Goal: Find specific page/section: Find specific page/section

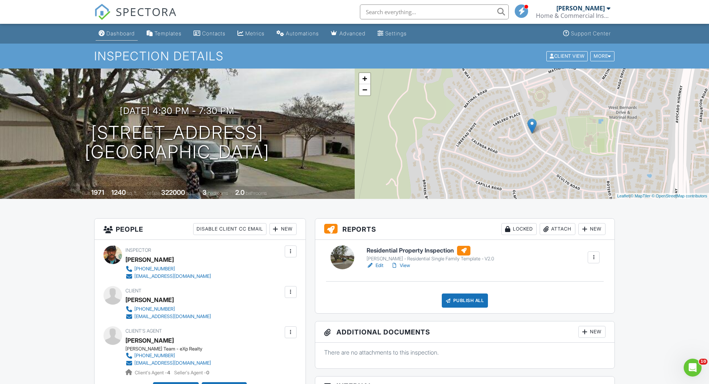
click at [123, 32] on div "Dashboard" at bounding box center [120, 33] width 28 height 6
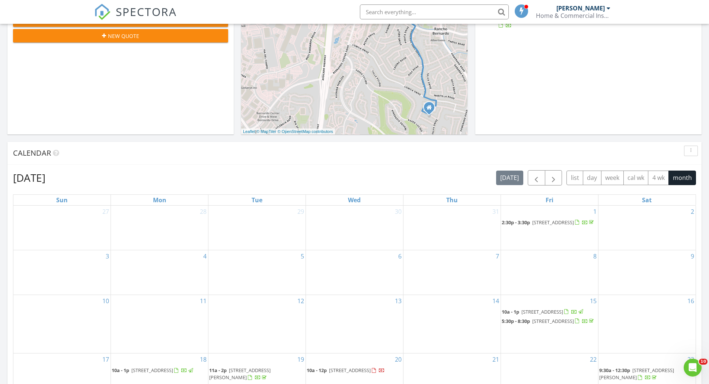
scroll to position [186, 0]
click at [536, 178] on span "button" at bounding box center [536, 177] width 9 height 9
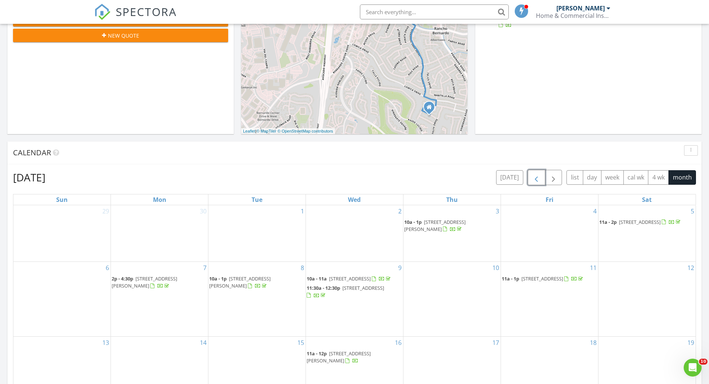
click at [536, 178] on span "button" at bounding box center [536, 177] width 9 height 9
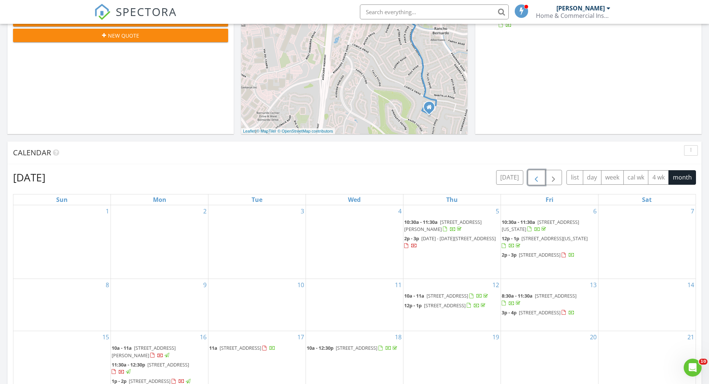
click at [536, 178] on span "button" at bounding box center [536, 177] width 9 height 9
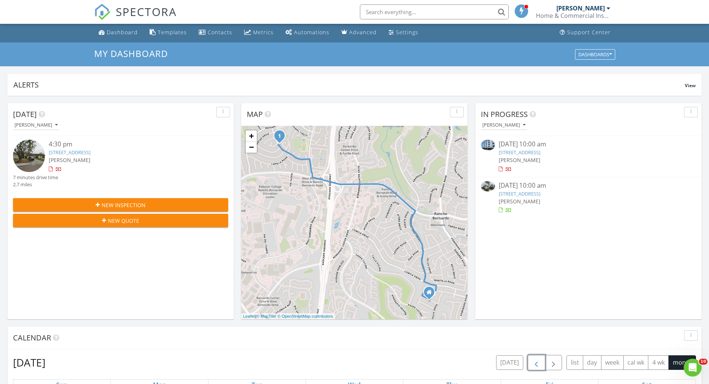
scroll to position [0, 0]
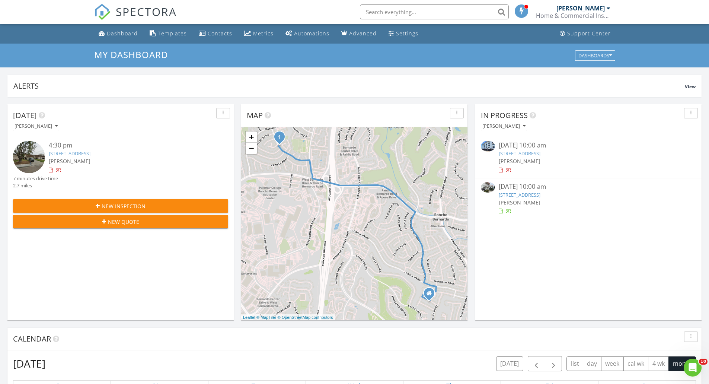
click at [408, 8] on input "text" at bounding box center [434, 11] width 149 height 15
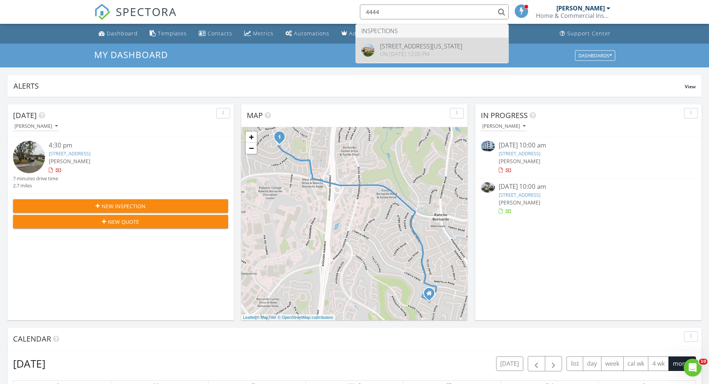
type input "4444"
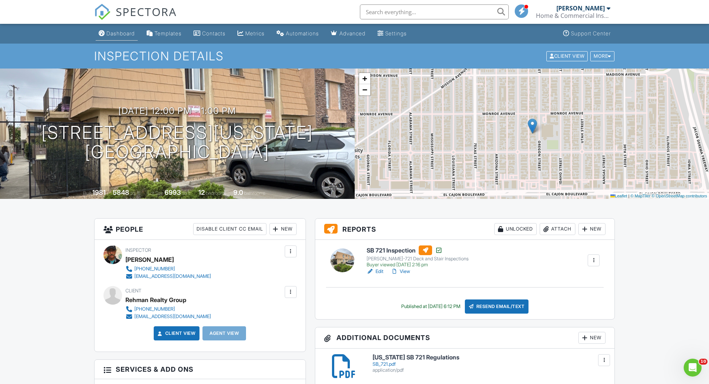
click at [120, 37] on link "Dashboard" at bounding box center [117, 34] width 42 height 14
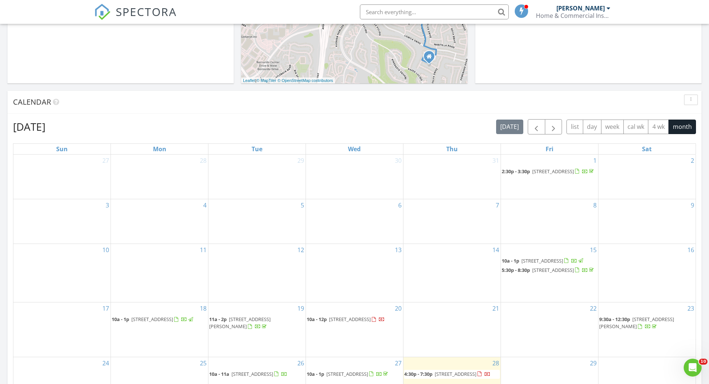
scroll to position [223, 0]
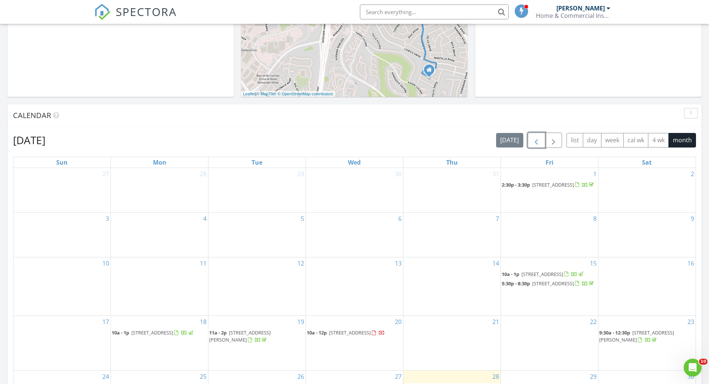
click at [532, 144] on span "button" at bounding box center [536, 140] width 9 height 9
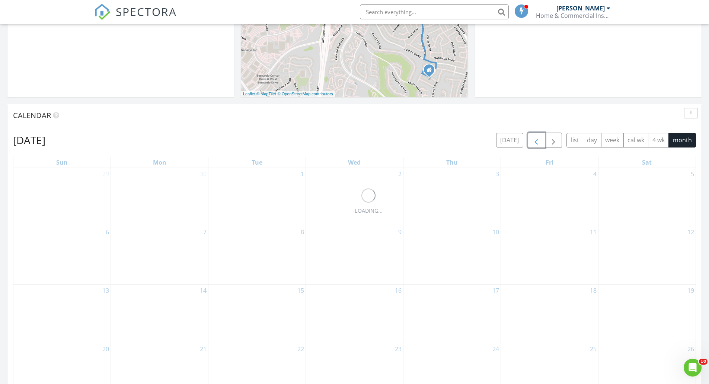
click at [532, 144] on span "button" at bounding box center [536, 140] width 9 height 9
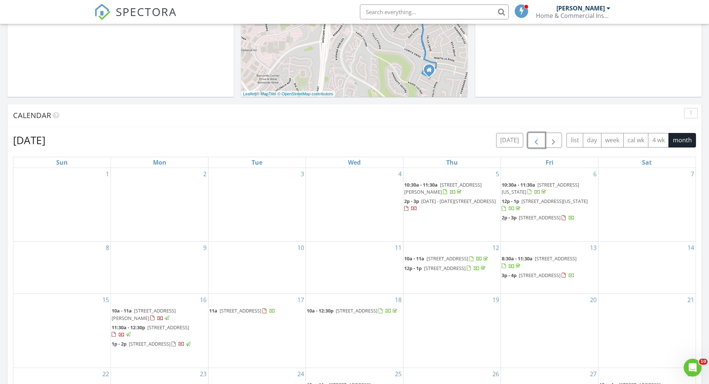
click at [444, 186] on span "4727 Felton St, San Diego 92116" at bounding box center [442, 188] width 77 height 14
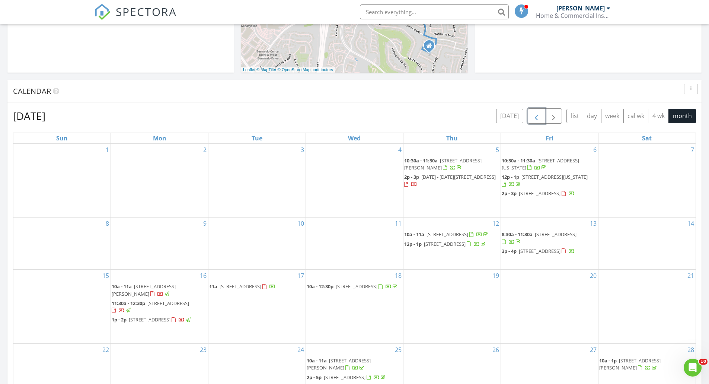
scroll to position [260, 0]
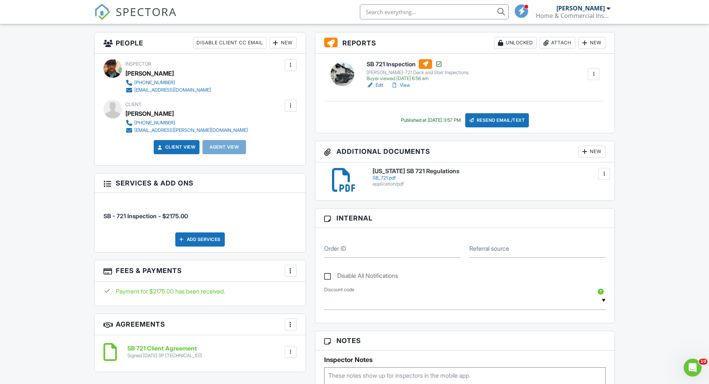
scroll to position [149, 0]
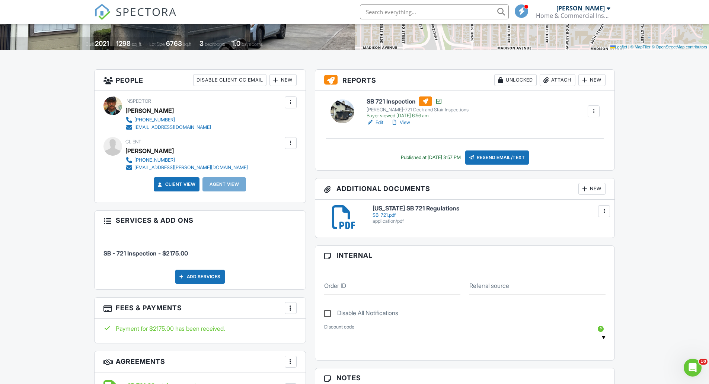
click at [404, 122] on link "View" at bounding box center [400, 122] width 19 height 7
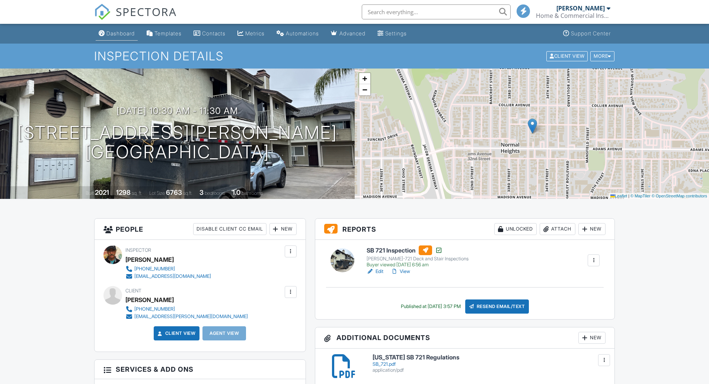
click at [122, 33] on div "Dashboard" at bounding box center [120, 33] width 28 height 6
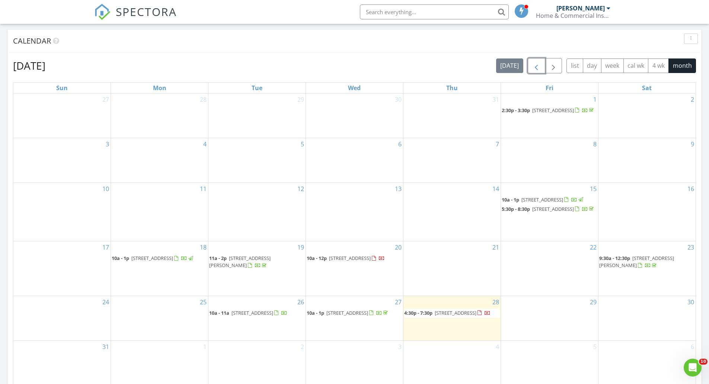
click at [532, 64] on span "button" at bounding box center [536, 65] width 9 height 9
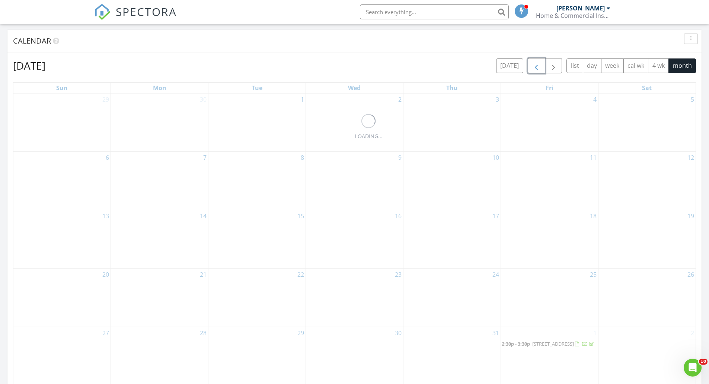
click at [532, 64] on span "button" at bounding box center [536, 65] width 9 height 9
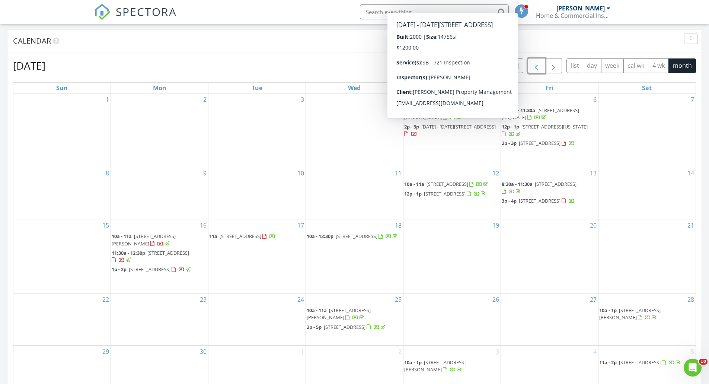
click at [429, 128] on span "[DATE] - [DATE][STREET_ADDRESS]" at bounding box center [458, 126] width 74 height 7
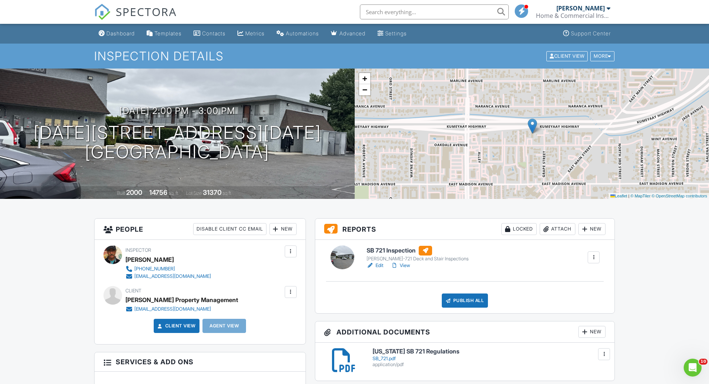
click at [410, 266] on link "View" at bounding box center [400, 264] width 19 height 7
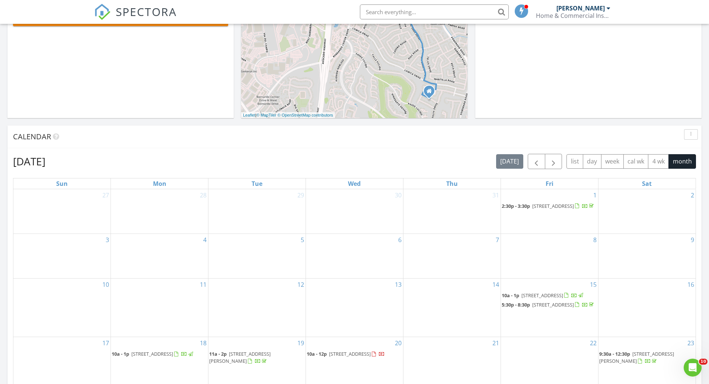
scroll to position [223, 0]
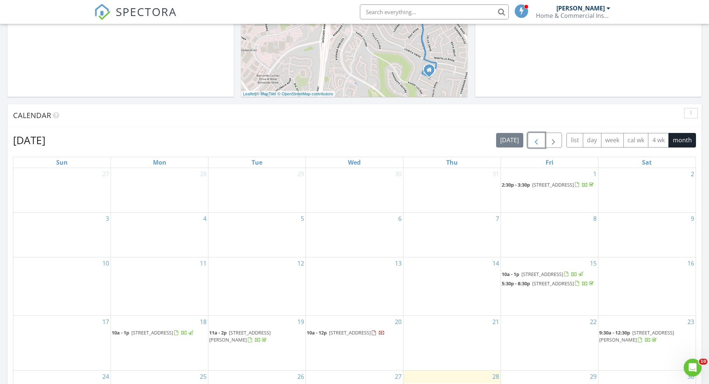
click at [537, 142] on span "button" at bounding box center [536, 140] width 9 height 9
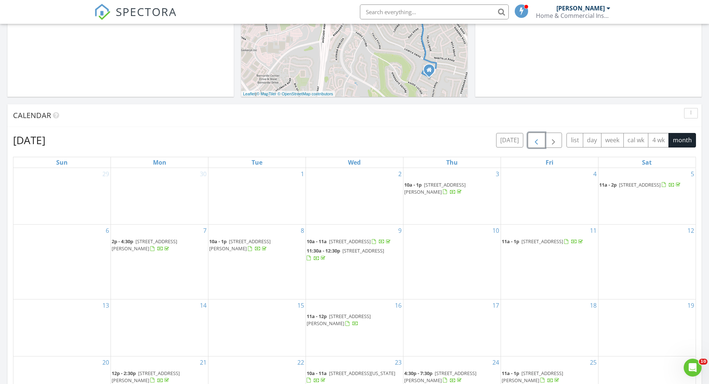
click at [537, 142] on span "button" at bounding box center [536, 140] width 9 height 9
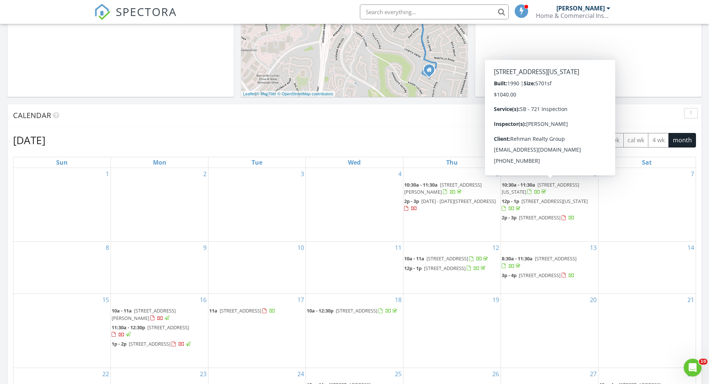
click at [534, 187] on span "10:30a - 11:30a" at bounding box center [517, 184] width 33 height 7
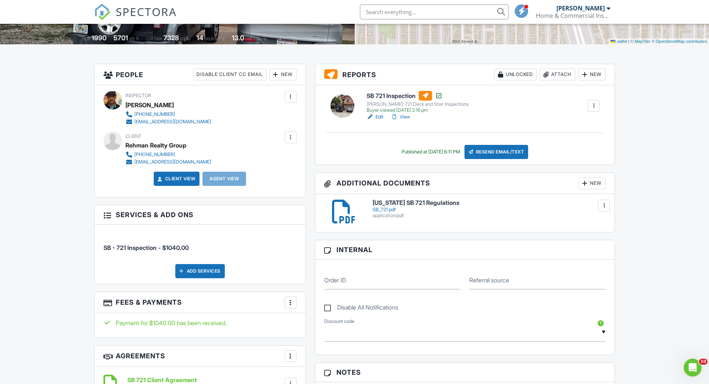
scroll to position [149, 0]
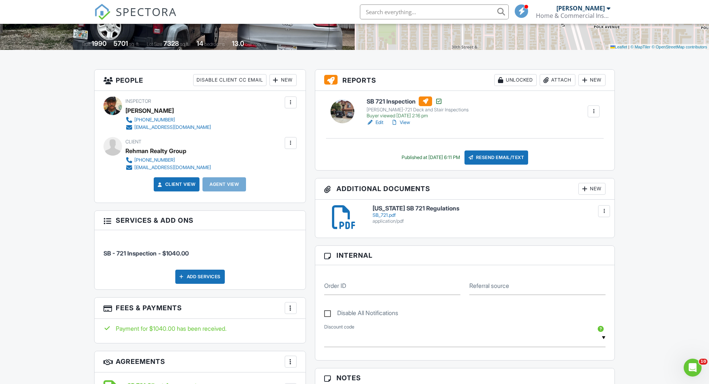
click at [409, 123] on link "View" at bounding box center [400, 122] width 19 height 7
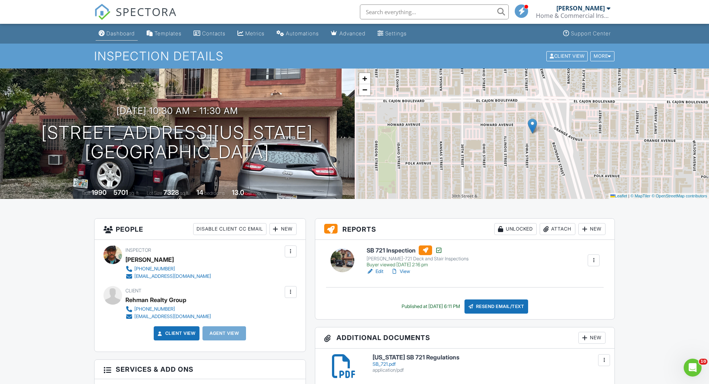
click at [119, 34] on div "Dashboard" at bounding box center [120, 33] width 28 height 6
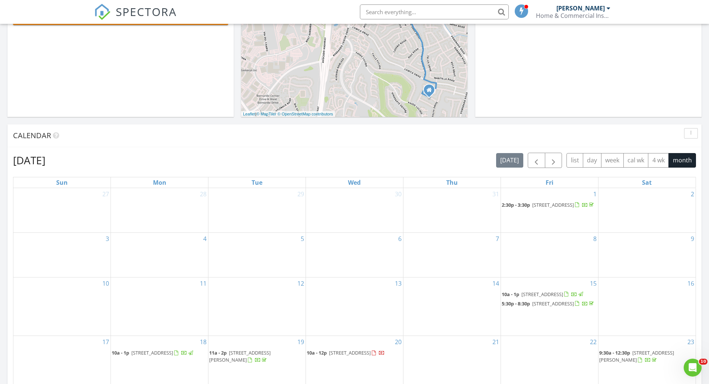
scroll to position [223, 0]
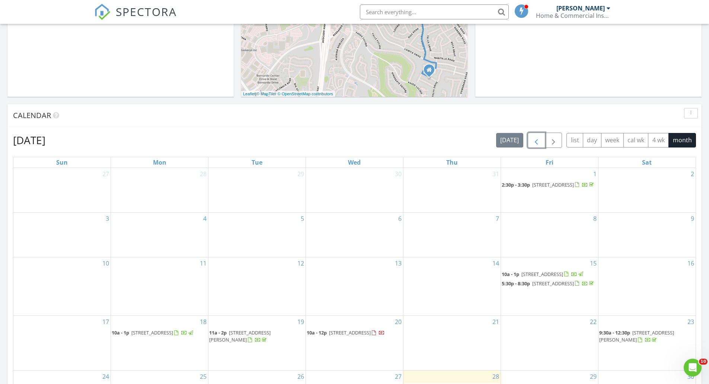
click at [533, 144] on span "button" at bounding box center [536, 140] width 9 height 9
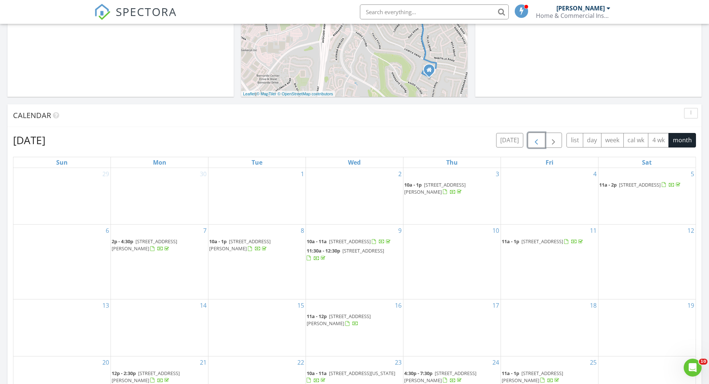
click at [533, 144] on span "button" at bounding box center [536, 140] width 9 height 9
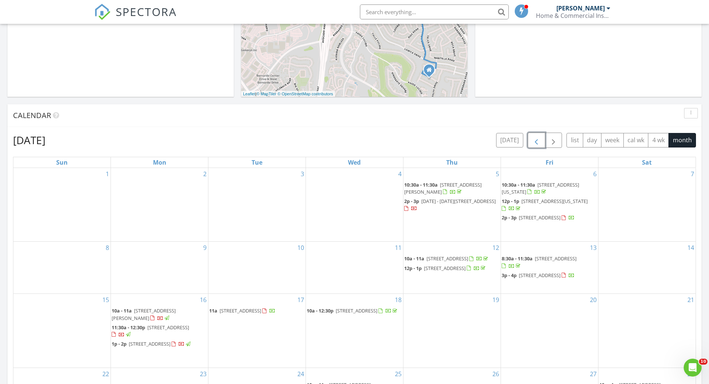
click at [527, 202] on span "4444 Oregon St, San Diego 92116" at bounding box center [554, 201] width 66 height 7
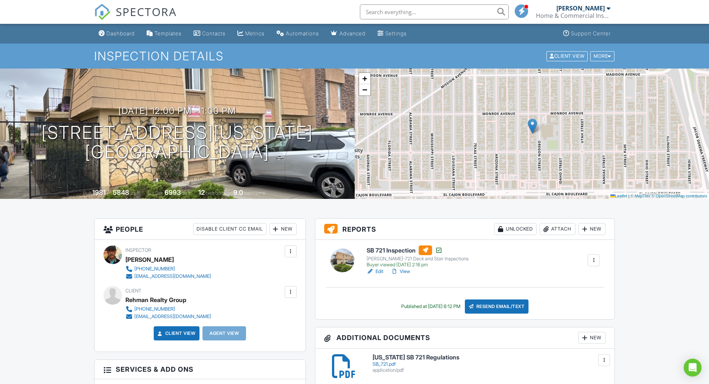
click at [412, 271] on div "Edit View" at bounding box center [417, 270] width 102 height 7
click at [407, 271] on link "View" at bounding box center [400, 270] width 19 height 7
click at [112, 34] on div "Dashboard" at bounding box center [120, 33] width 28 height 6
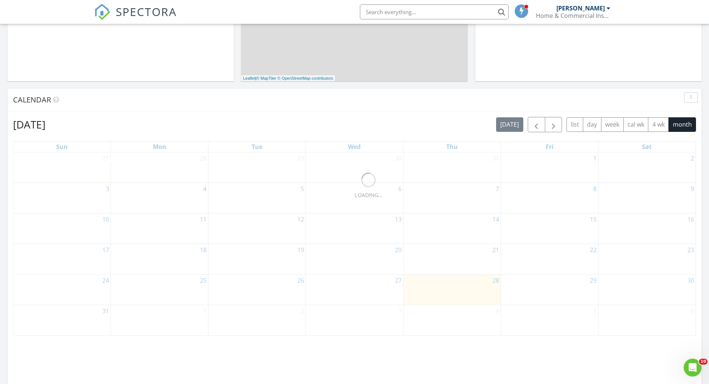
scroll to position [275, 0]
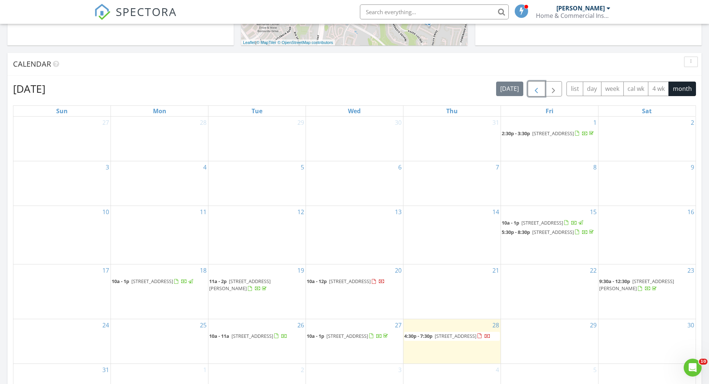
click at [536, 87] on span "button" at bounding box center [536, 88] width 9 height 9
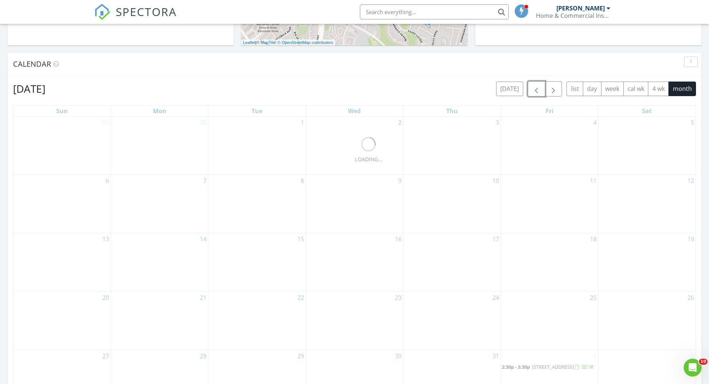
click at [536, 87] on span "button" at bounding box center [536, 88] width 9 height 9
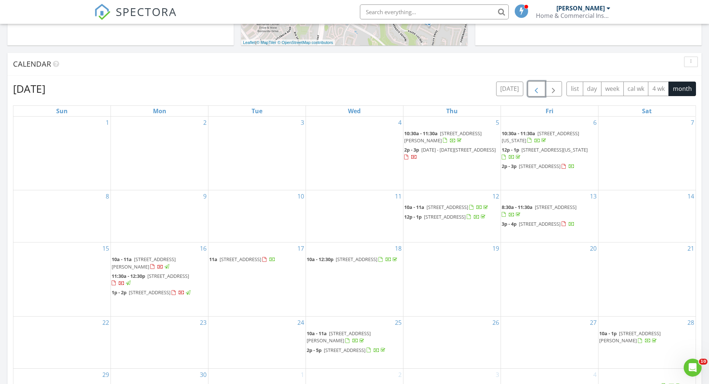
click at [526, 167] on span "3502 First Ave., San Diego 92103" at bounding box center [540, 166] width 42 height 7
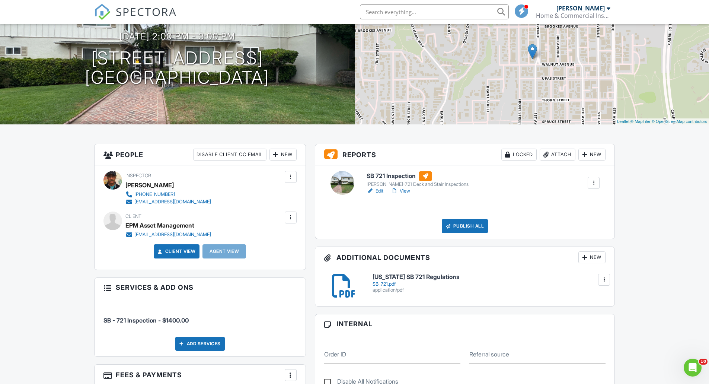
click at [405, 191] on link "View" at bounding box center [400, 190] width 19 height 7
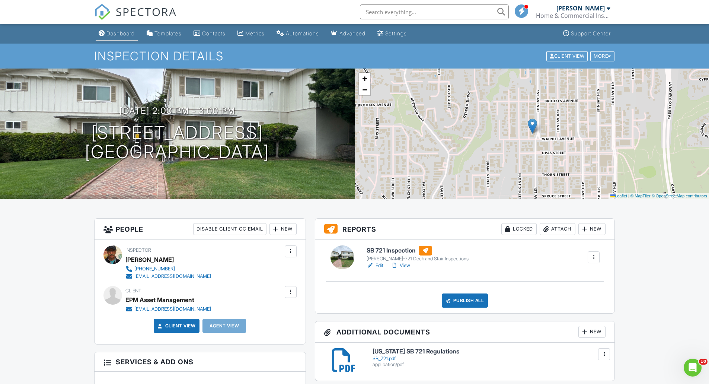
click at [126, 35] on div "Dashboard" at bounding box center [120, 33] width 28 height 6
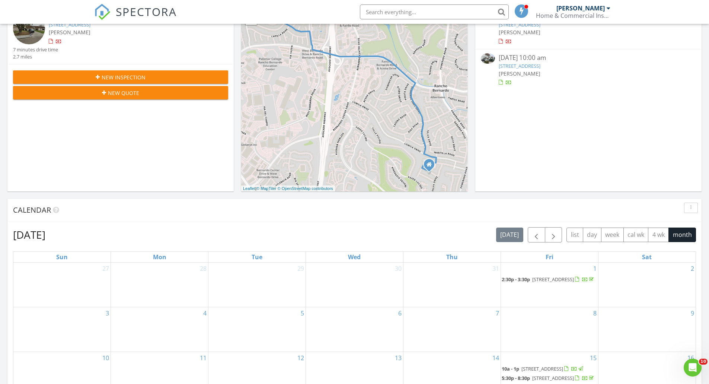
scroll to position [149, 0]
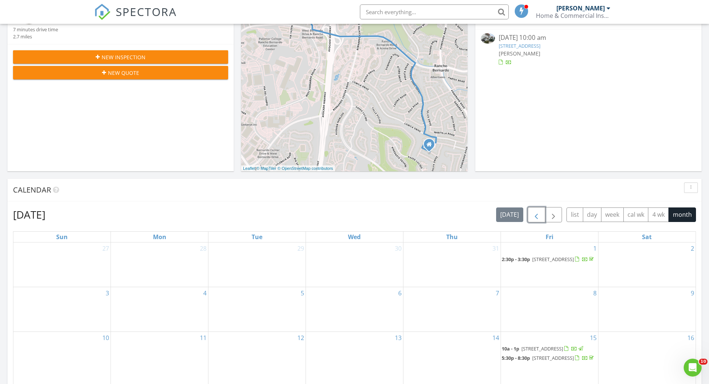
click at [537, 212] on span "button" at bounding box center [536, 214] width 9 height 9
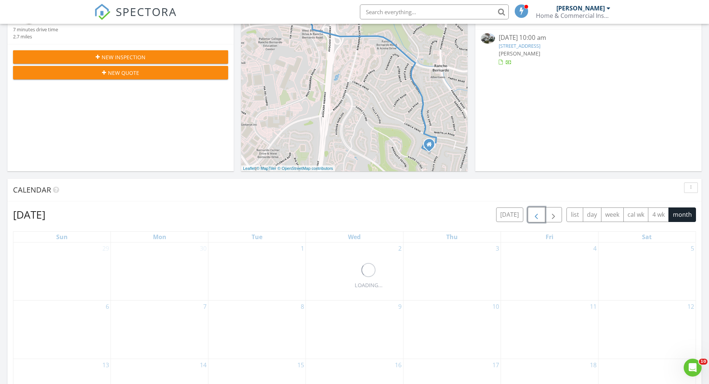
click at [537, 212] on span "button" at bounding box center [536, 214] width 9 height 9
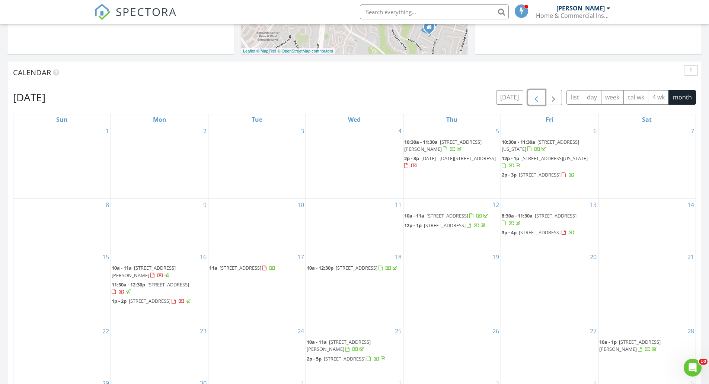
scroll to position [298, 0]
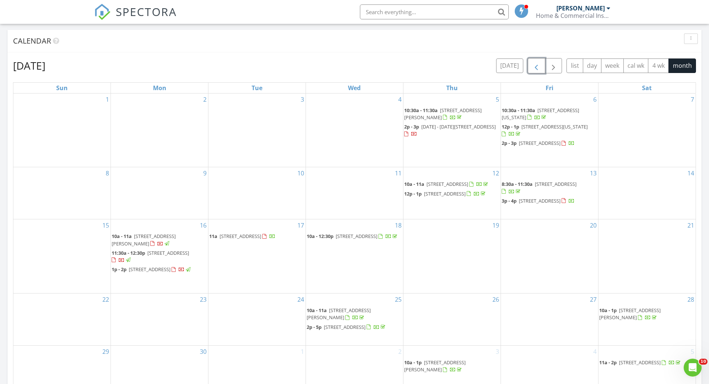
click at [436, 184] on span "1435 Dubuque St, Oceanside 92058" at bounding box center [447, 183] width 42 height 7
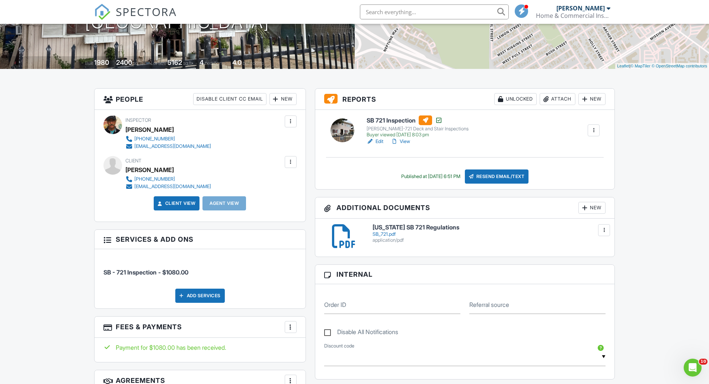
scroll to position [112, 0]
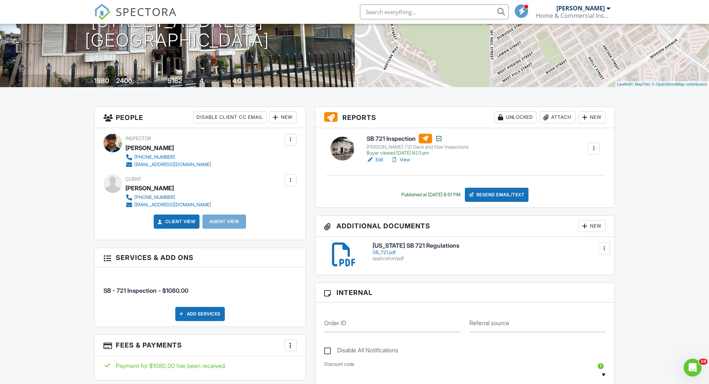
click at [404, 162] on link "View" at bounding box center [400, 159] width 19 height 7
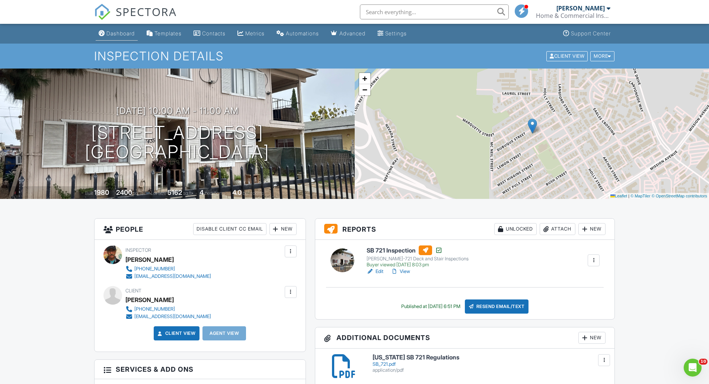
click at [123, 34] on div "Dashboard" at bounding box center [120, 33] width 28 height 6
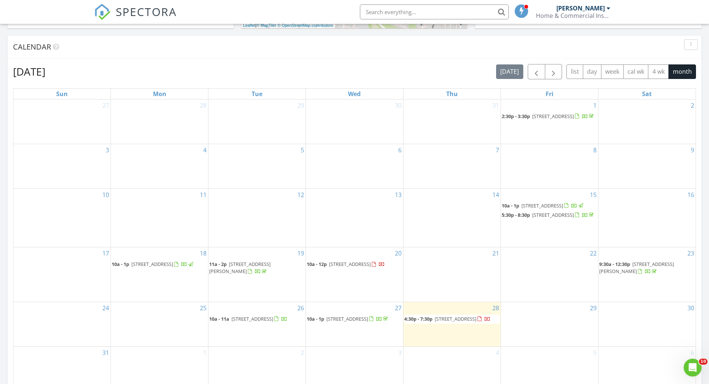
scroll to position [298, 0]
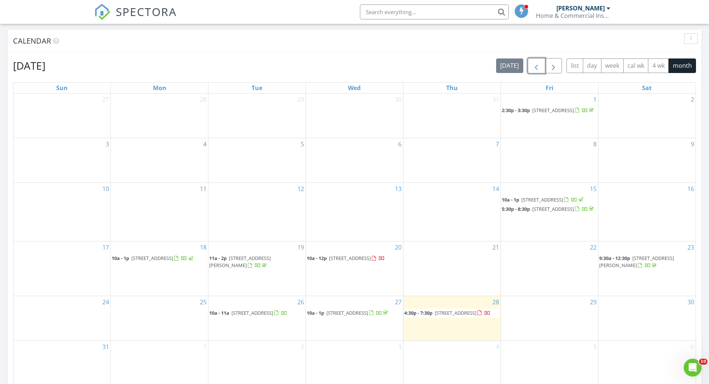
click at [532, 67] on span "button" at bounding box center [536, 65] width 9 height 9
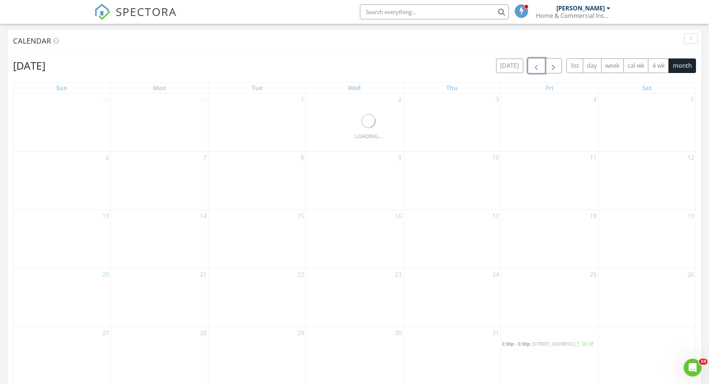
click at [532, 67] on span "button" at bounding box center [536, 65] width 9 height 9
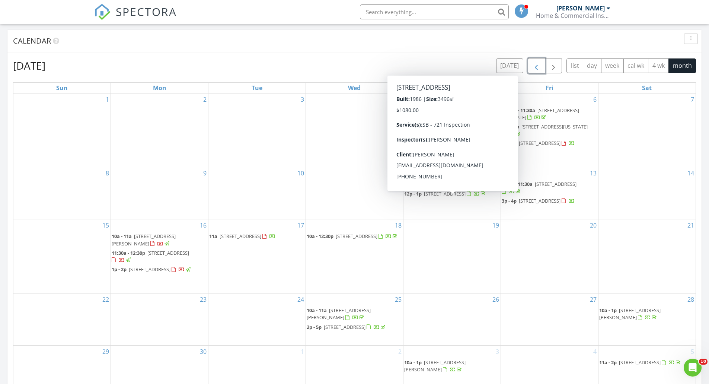
click at [439, 197] on span "4165 42nd St, San Diego 92105" at bounding box center [445, 193] width 42 height 7
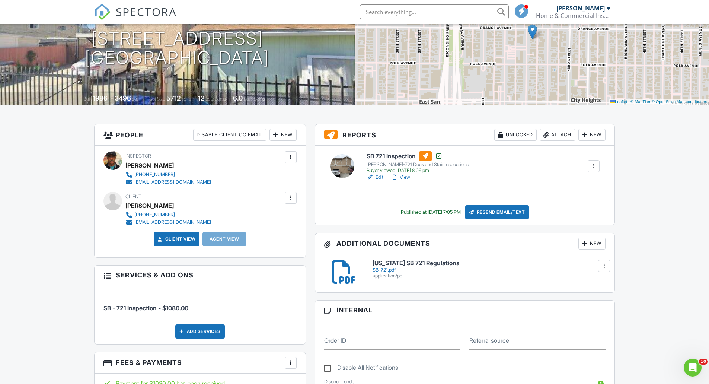
scroll to position [149, 0]
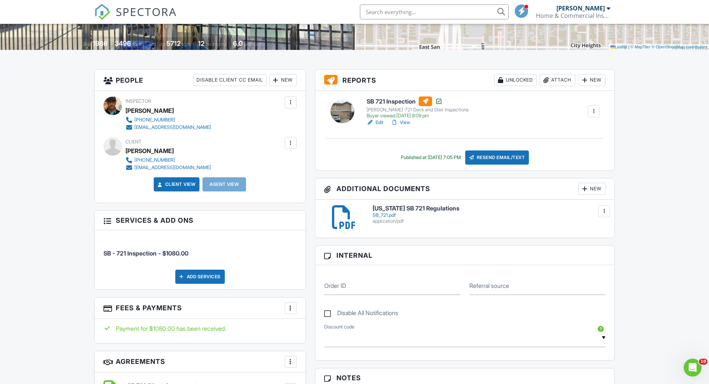
click at [408, 122] on link "View" at bounding box center [400, 122] width 19 height 7
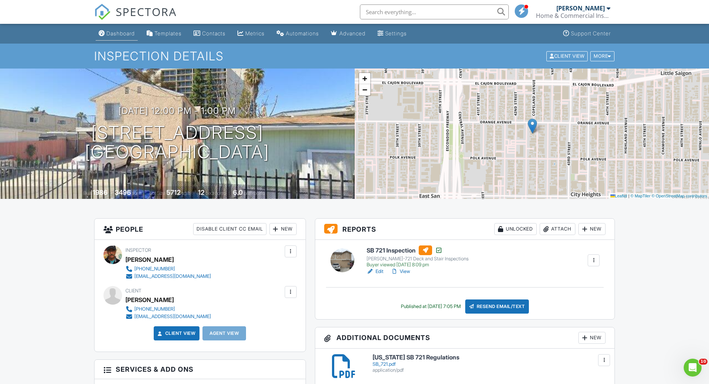
click at [123, 35] on div "Dashboard" at bounding box center [120, 33] width 28 height 6
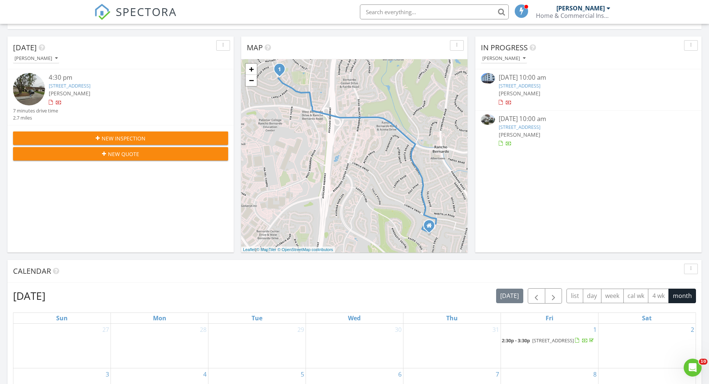
scroll to position [112, 0]
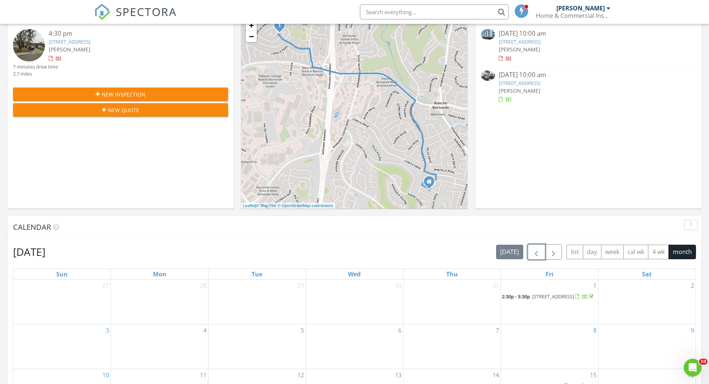
click at [538, 254] on span "button" at bounding box center [536, 251] width 9 height 9
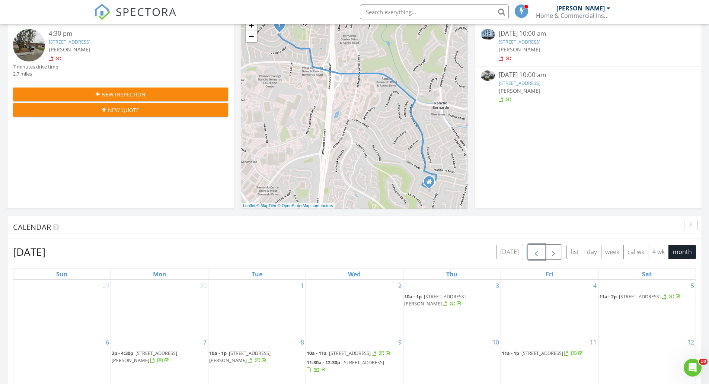
click at [538, 254] on span "button" at bounding box center [536, 251] width 9 height 9
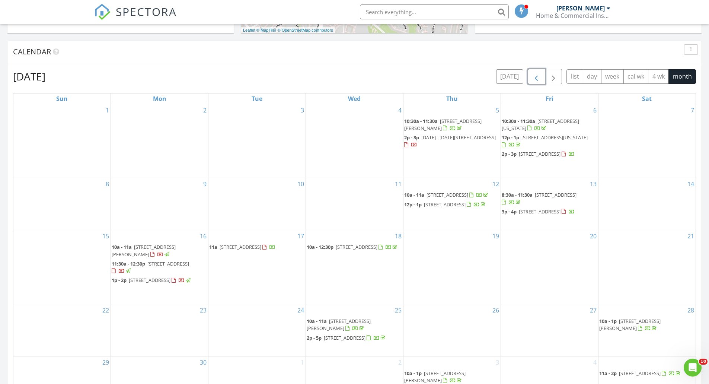
scroll to position [298, 0]
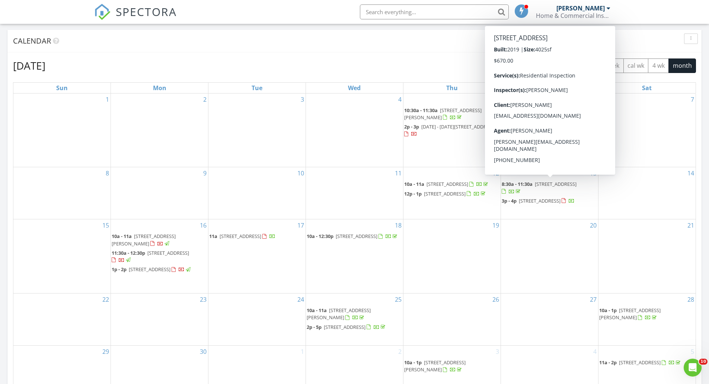
click at [531, 185] on span "8:30a - 11:30a" at bounding box center [516, 183] width 31 height 7
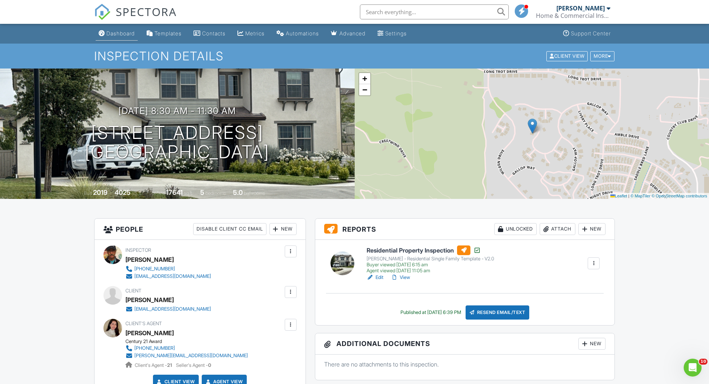
click at [124, 33] on div "Dashboard" at bounding box center [120, 33] width 28 height 6
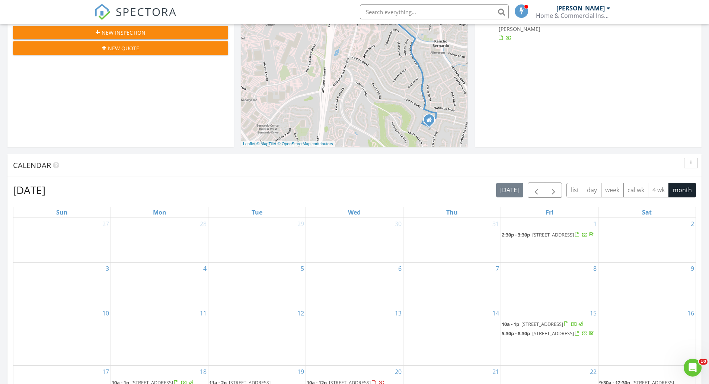
scroll to position [186, 0]
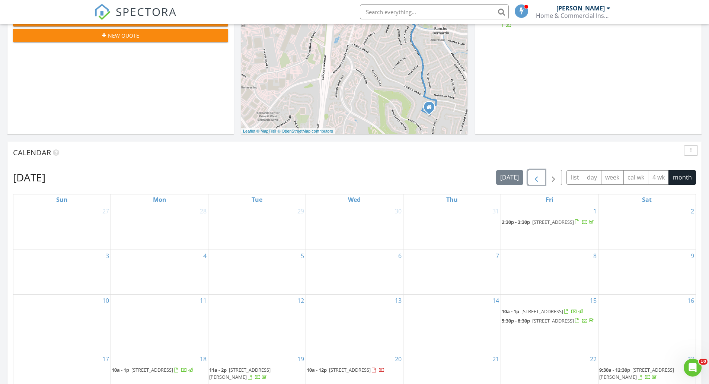
click at [534, 182] on span "button" at bounding box center [536, 177] width 9 height 9
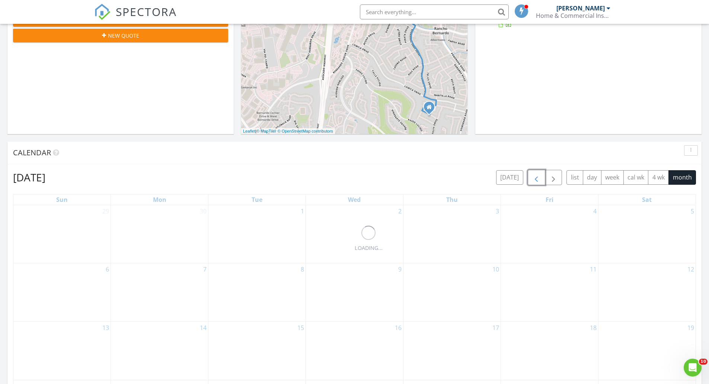
click at [534, 182] on span "button" at bounding box center [536, 177] width 9 height 9
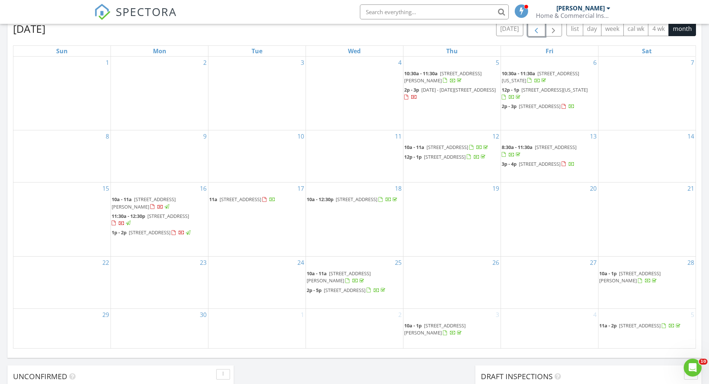
scroll to position [335, 0]
click at [527, 164] on span "212 E Fallbrook St, Fallbrook 92028" at bounding box center [540, 163] width 42 height 7
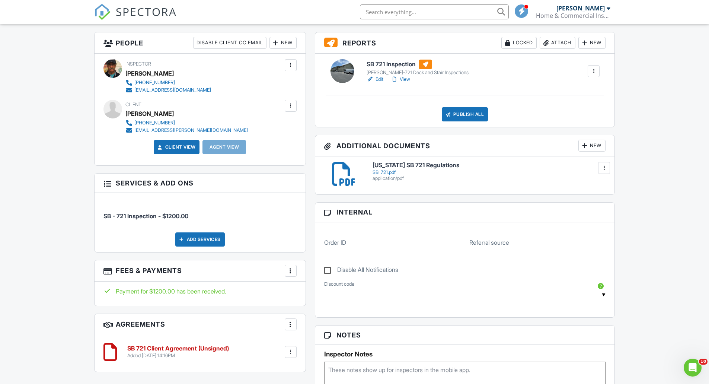
click at [404, 76] on link "View" at bounding box center [400, 79] width 19 height 7
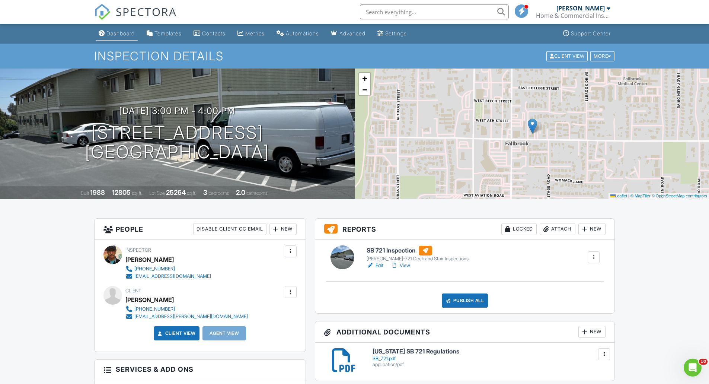
click at [121, 33] on div "Dashboard" at bounding box center [120, 33] width 28 height 6
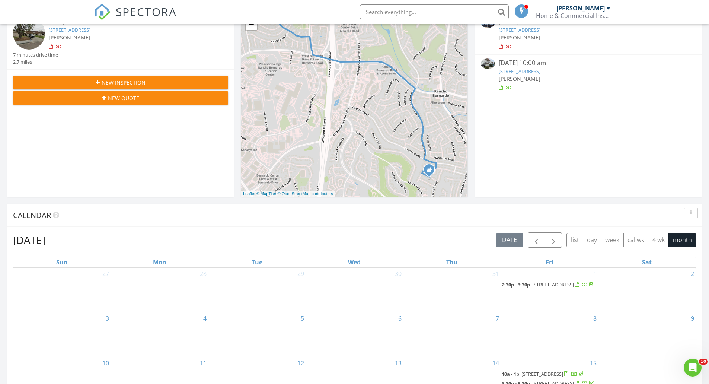
scroll to position [149, 0]
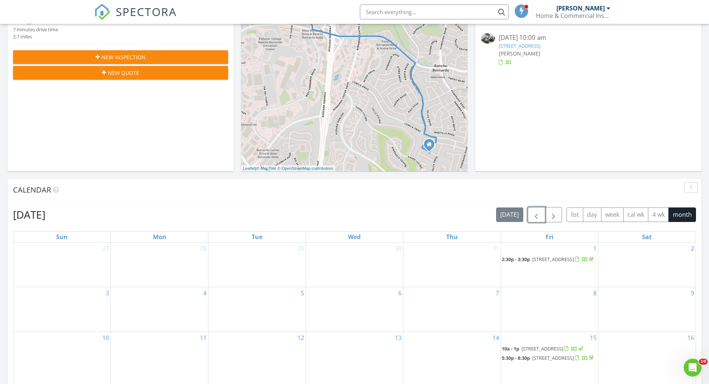
click at [539, 215] on span "button" at bounding box center [536, 214] width 9 height 9
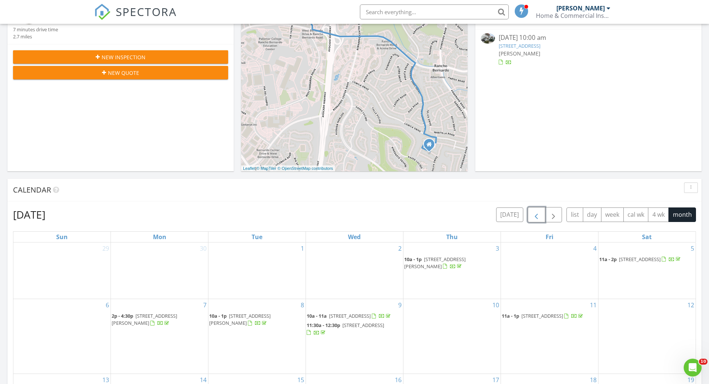
click at [539, 215] on span "button" at bounding box center [536, 214] width 9 height 9
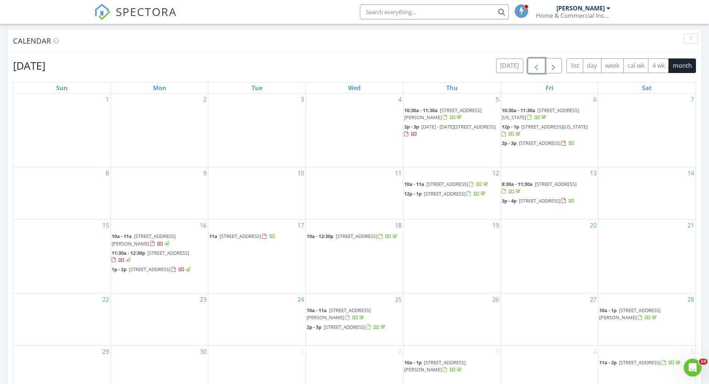
scroll to position [335, 0]
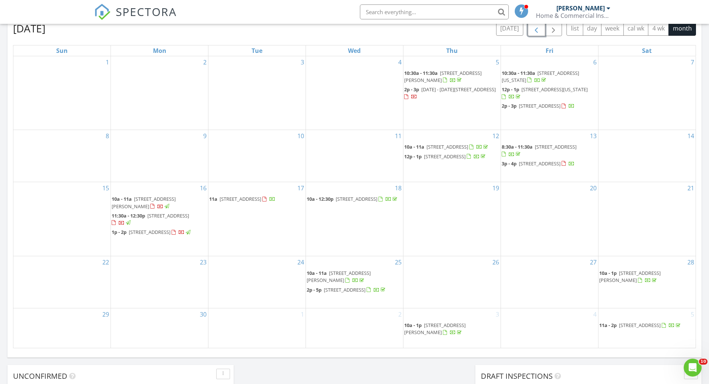
click at [150, 205] on div at bounding box center [160, 206] width 20 height 7
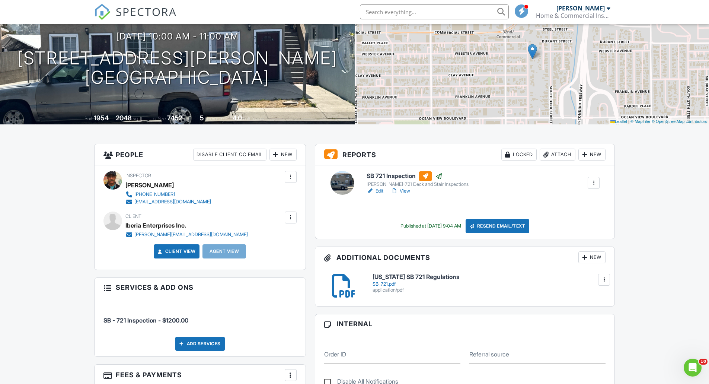
click at [410, 15] on input "text" at bounding box center [434, 11] width 149 height 15
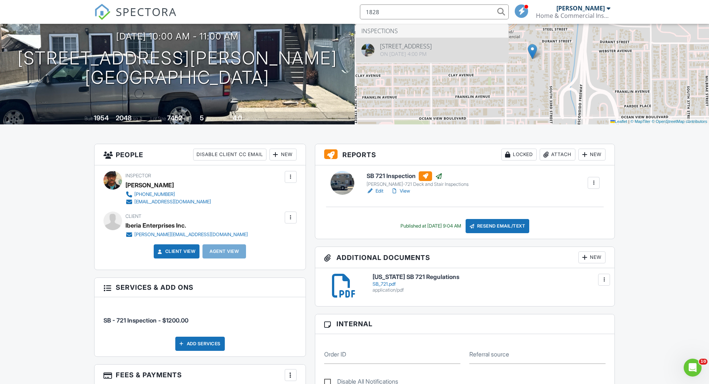
type input "1828"
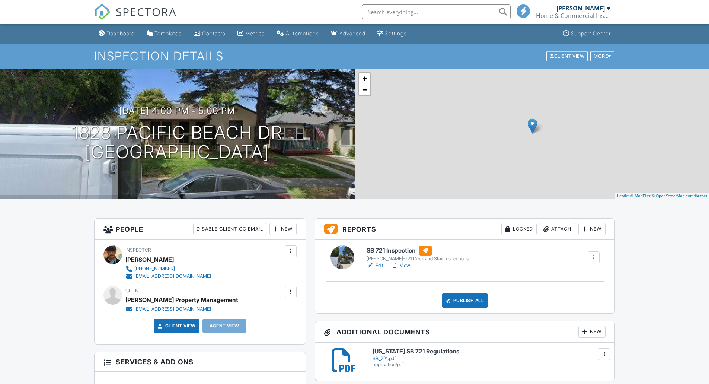
click at [407, 266] on link "View" at bounding box center [400, 264] width 19 height 7
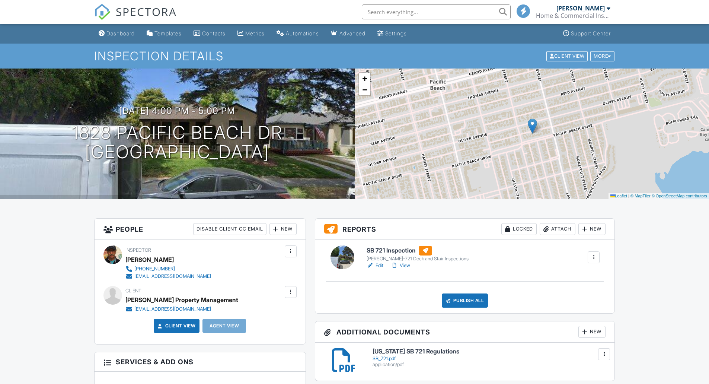
click at [420, 12] on input "text" at bounding box center [436, 11] width 149 height 15
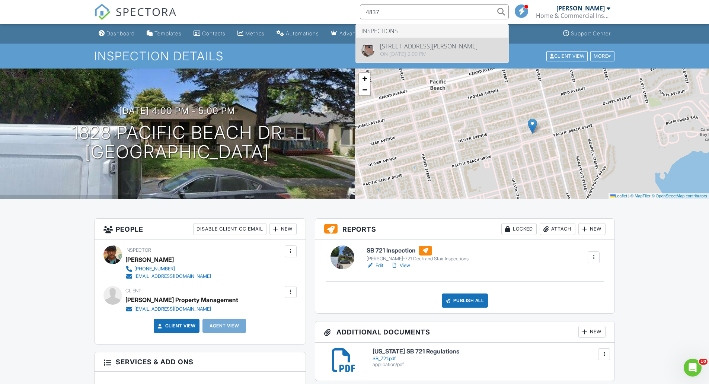
type input "4837"
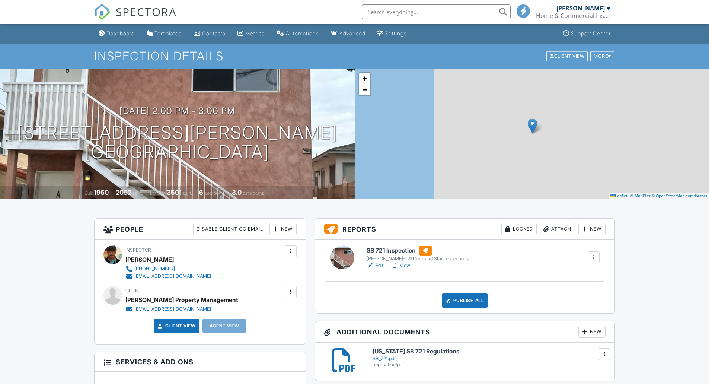
click at [406, 265] on link "View" at bounding box center [400, 264] width 19 height 7
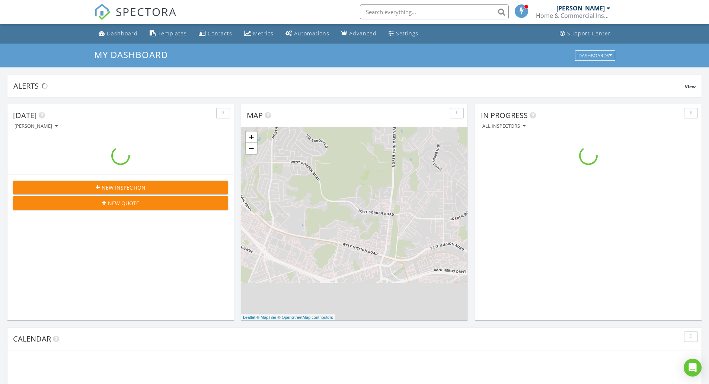
scroll to position [689, 720]
click at [396, 10] on input "text" at bounding box center [434, 11] width 149 height 15
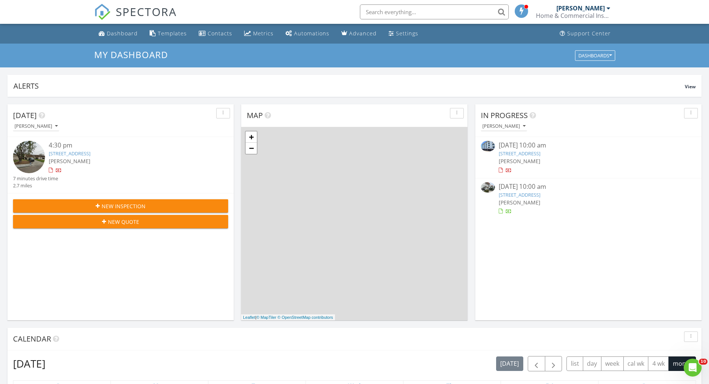
scroll to position [0, 0]
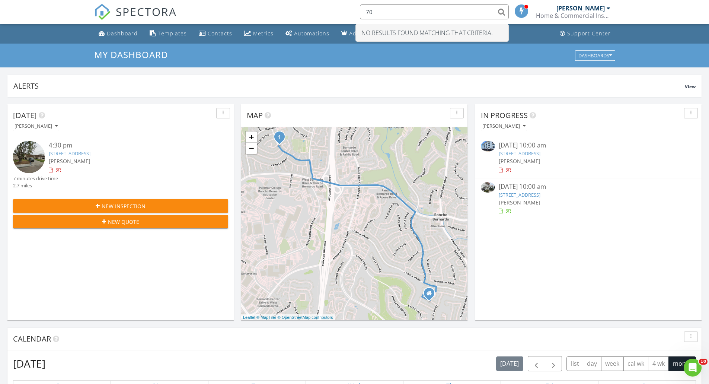
type input "7"
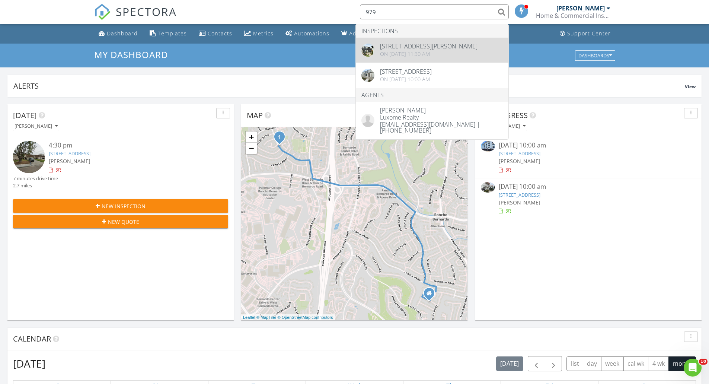
type input "979"
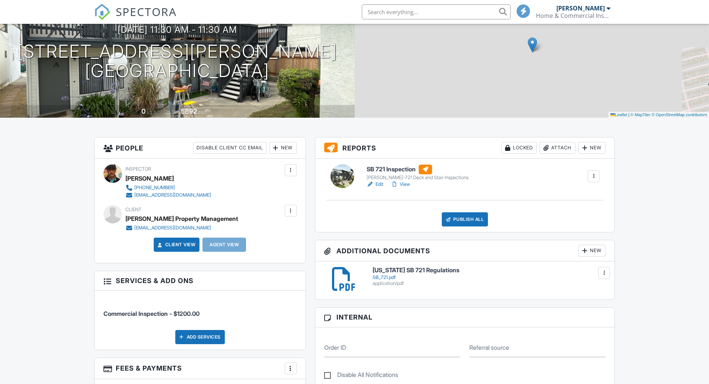
scroll to position [112, 0]
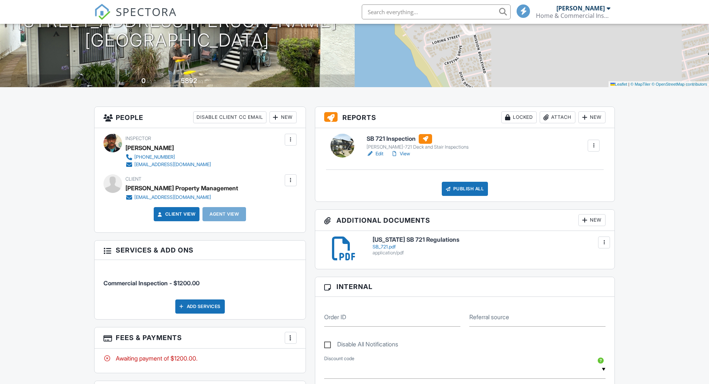
click at [405, 155] on link "View" at bounding box center [400, 153] width 19 height 7
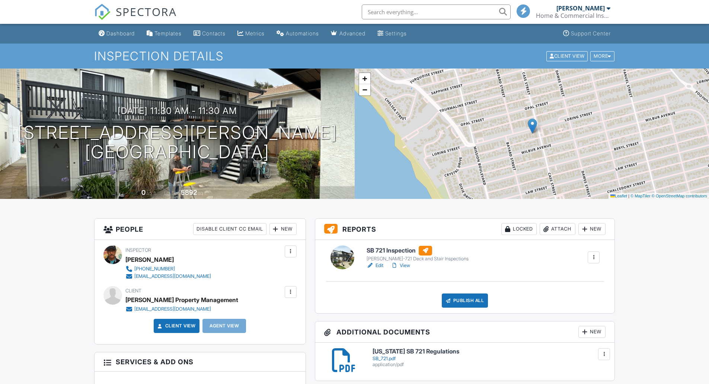
click at [427, 13] on input "text" at bounding box center [436, 11] width 149 height 15
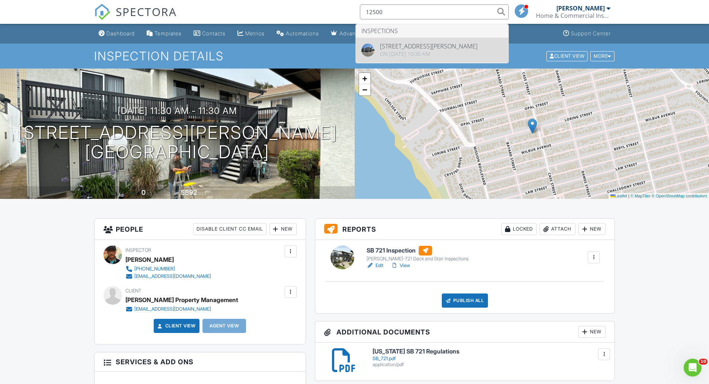
type input "12500"
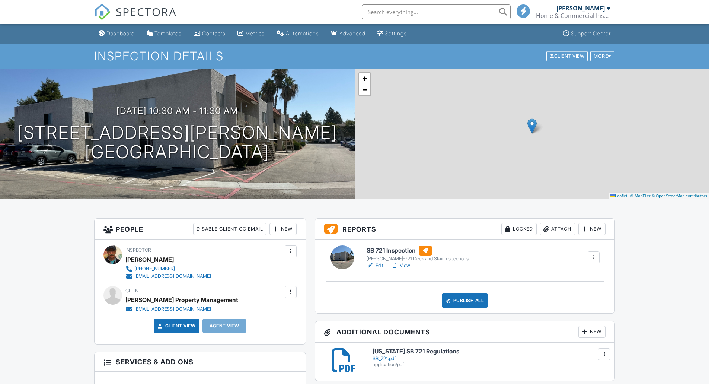
click at [410, 266] on link "View" at bounding box center [400, 264] width 19 height 7
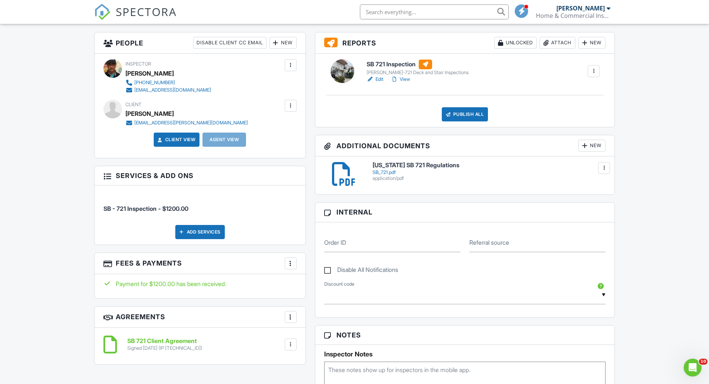
click at [405, 79] on link "View" at bounding box center [400, 79] width 19 height 7
